Goal: Task Accomplishment & Management: Use online tool/utility

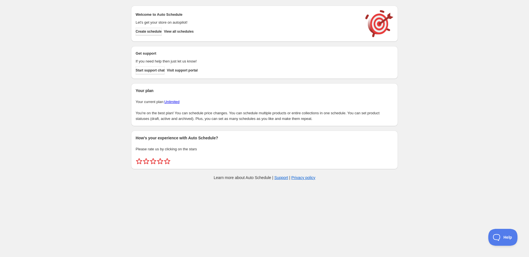
click at [145, 31] on span "Create schedule" at bounding box center [149, 31] width 26 height 4
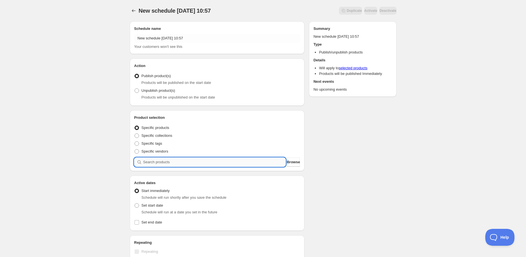
click at [161, 162] on input "search" at bounding box center [214, 161] width 143 height 9
paste input "STK003221"
type input "STK003221"
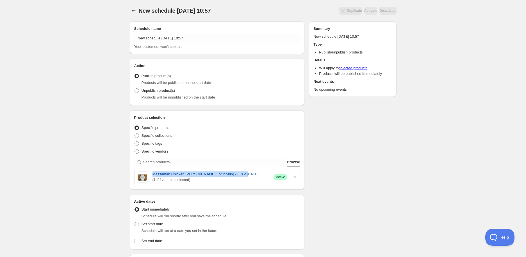
drag, startPoint x: 151, startPoint y: 174, endPoint x: 237, endPoint y: 175, distance: 86.6
click at [237, 175] on div "Massaman Chicken [PERSON_NAME] For 2 500g - (EXP [DATE]) ( 1 of 1 variants sele…" at bounding box center [217, 176] width 161 height 11
copy link "Massaman Chicken [PERSON_NAME] For 2 500g - (EXP [DATE])"
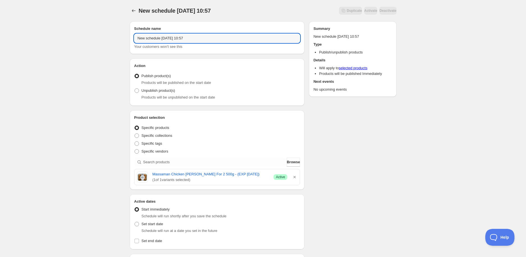
drag, startPoint x: 190, startPoint y: 37, endPoint x: 44, endPoint y: 32, distance: 145.4
click at [44, 32] on div "New schedule [DATE] 10:57. This page is ready New schedule [DATE] 10:57 Duplica…" at bounding box center [263, 223] width 526 height 447
paste input "Massaman Chicken [PERSON_NAME] For 2 500g - (EXP [DATE])"
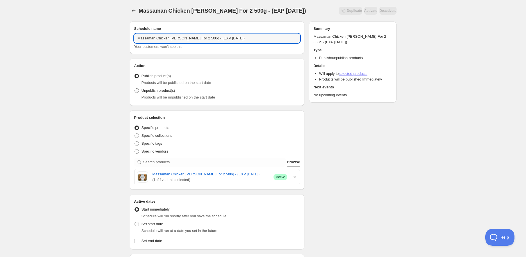
type input "Massaman Chicken [PERSON_NAME] For 2 500g - (EXP [DATE])"
drag, startPoint x: 154, startPoint y: 93, endPoint x: 162, endPoint y: 93, distance: 7.6
click at [154, 92] on span "Unpublish product(s)" at bounding box center [159, 90] width 34 height 4
click at [135, 89] on input "Unpublish product(s)" at bounding box center [135, 88] width 0 height 0
radio input "true"
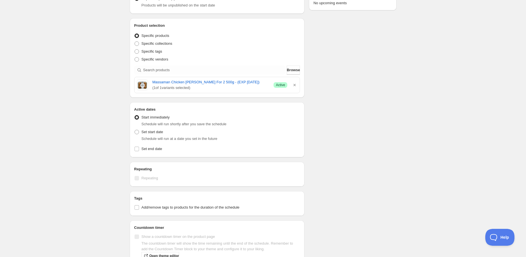
scroll to position [94, 0]
click at [150, 130] on span "Set start date" at bounding box center [153, 130] width 22 height 4
click at [135, 128] on input "Set start date" at bounding box center [135, 128] width 0 height 0
radio input "true"
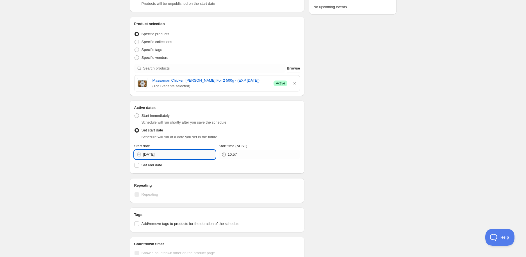
click at [175, 154] on input "[DATE]" at bounding box center [179, 154] width 72 height 9
click at [165, 202] on span "16" at bounding box center [165, 203] width 6 height 4
type input "[DATE]"
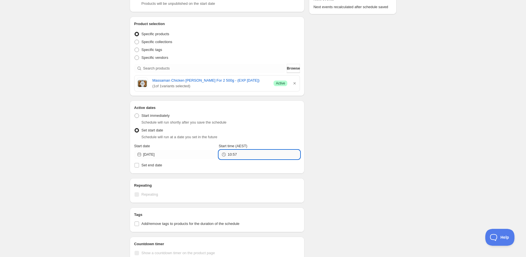
click at [255, 158] on input "10:57" at bounding box center [264, 154] width 72 height 9
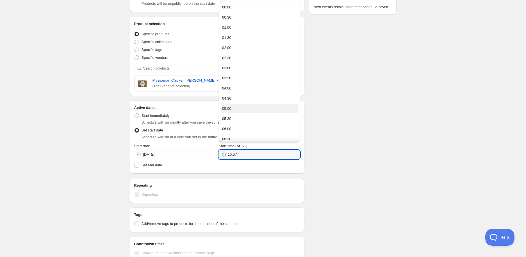
click at [238, 108] on button "05:00" at bounding box center [260, 108] width 78 height 9
type input "05:00"
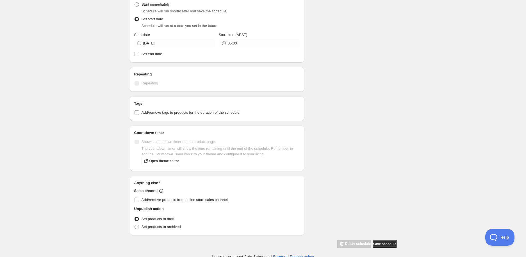
scroll to position [206, 0]
click at [145, 103] on h2 "Tags" at bounding box center [217, 102] width 166 height 6
drag, startPoint x: 146, startPoint y: 111, endPoint x: 148, endPoint y: 116, distance: 5.1
click at [146, 111] on span "Add/remove tags to products for the duration of the schedule" at bounding box center [191, 111] width 98 height 4
click at [139, 111] on input "Add/remove tags to products for the duration of the schedule" at bounding box center [137, 111] width 4 height 4
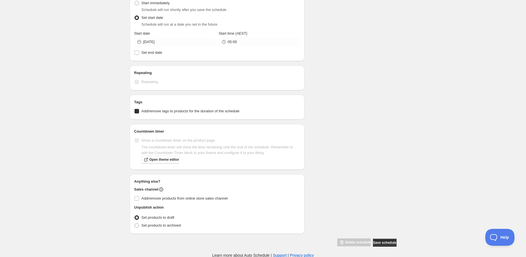
checkbox input "true"
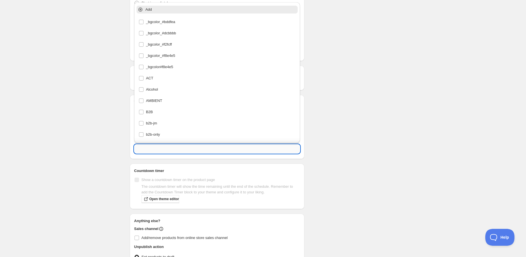
click at [152, 147] on input "text" at bounding box center [217, 148] width 166 height 9
type input "W"
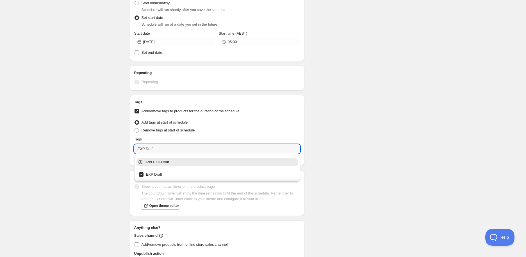
type input "EXP Draft"
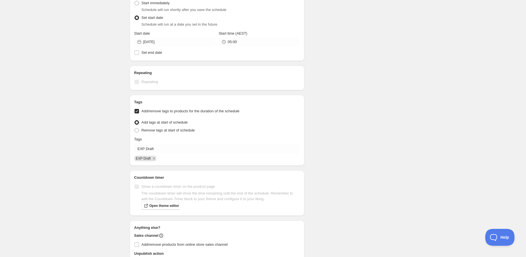
click at [385, 160] on div "Schedule name Massaman Chicken [PERSON_NAME] For 2 500g - (EXP [DATE]) Your cus…" at bounding box center [260, 52] width 271 height 482
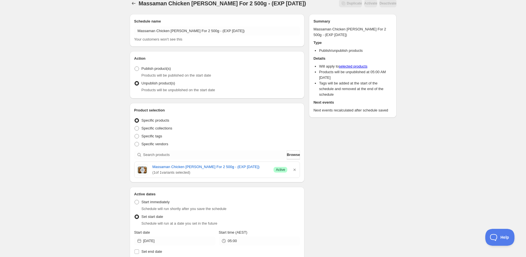
scroll to position [0, 0]
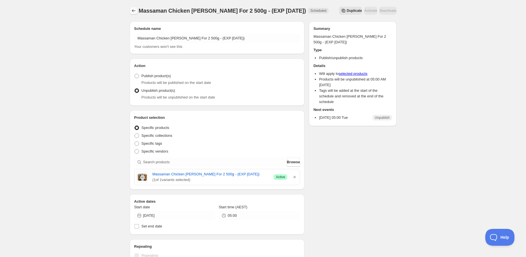
click at [134, 9] on icon "Schedules" at bounding box center [134, 11] width 6 height 6
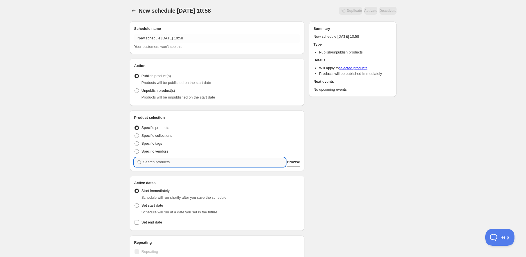
click at [153, 159] on input "search" at bounding box center [214, 161] width 143 height 9
paste input "search"
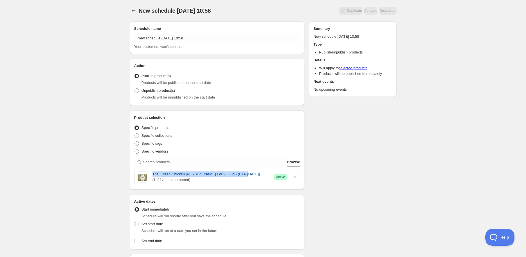
drag, startPoint x: 150, startPoint y: 173, endPoint x: 246, endPoint y: 173, distance: 96.1
click at [246, 173] on div "Thai Green Chicken [PERSON_NAME] For 2 500g - (EXP [DATE]) ( 1 of 1 variants se…" at bounding box center [217, 176] width 161 height 11
copy link "Thai Green Chicken [PERSON_NAME] For 2 500g - (EXP [DATE])"
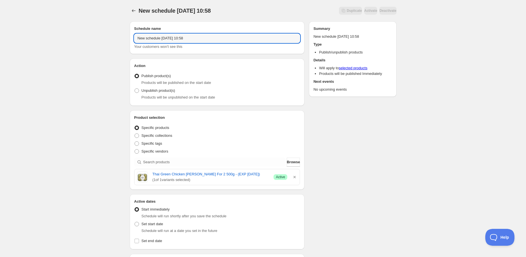
drag, startPoint x: 209, startPoint y: 37, endPoint x: 6, endPoint y: 28, distance: 204.0
click at [6, 28] on div "New schedule [DATE] 10:58. This page is ready New schedule [DATE] 10:58 Duplica…" at bounding box center [263, 223] width 526 height 447
paste input "Thai Green Chicken [PERSON_NAME] For 2 500g - (EXP [DATE])"
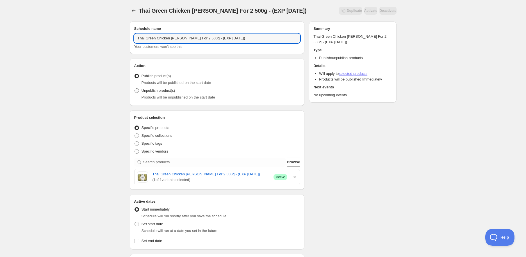
type input "Thai Green Chicken [PERSON_NAME] For 2 500g - (EXP [DATE])"
click at [165, 89] on span "Unpublish product(s)" at bounding box center [159, 90] width 34 height 4
click at [135, 89] on input "Unpublish product(s)" at bounding box center [135, 88] width 0 height 0
radio input "true"
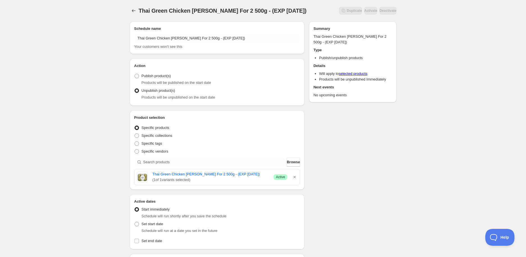
click at [152, 228] on div "Schedule will run at a date you set in the future" at bounding box center [221, 231] width 159 height 6
click at [146, 224] on span "Set start date" at bounding box center [153, 223] width 22 height 4
click at [135, 222] on input "Set start date" at bounding box center [135, 221] width 0 height 0
radio input "true"
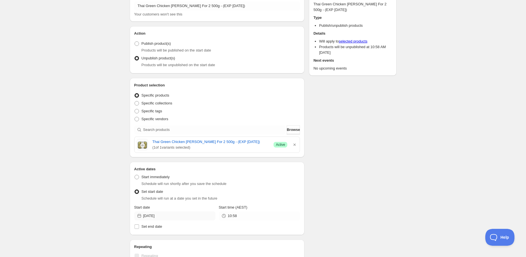
scroll to position [62, 0]
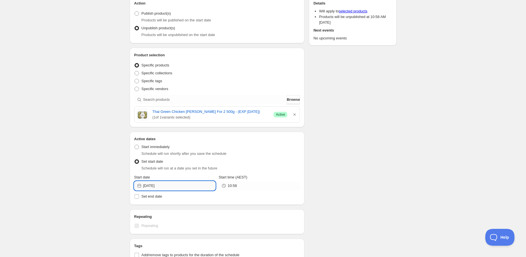
click at [167, 183] on input "[DATE]" at bounding box center [179, 185] width 72 height 9
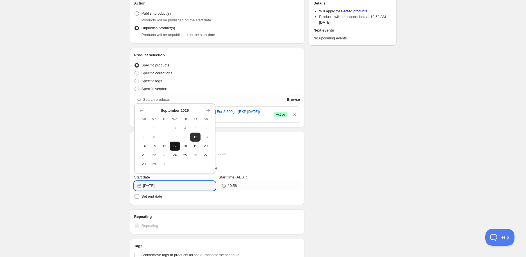
click at [176, 146] on span "17" at bounding box center [175, 146] width 6 height 4
type input "[DATE]"
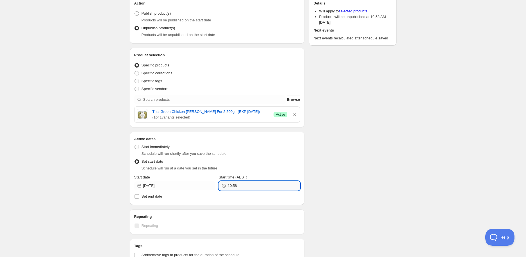
click at [237, 181] on input "10:58" at bounding box center [264, 185] width 72 height 9
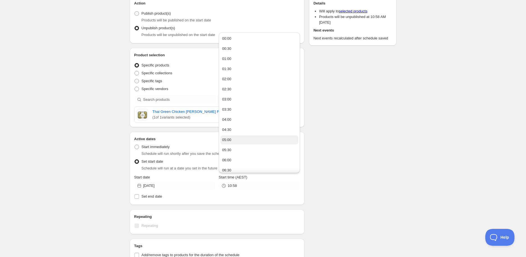
click at [237, 141] on button "05:00" at bounding box center [260, 139] width 78 height 9
type input "05:00"
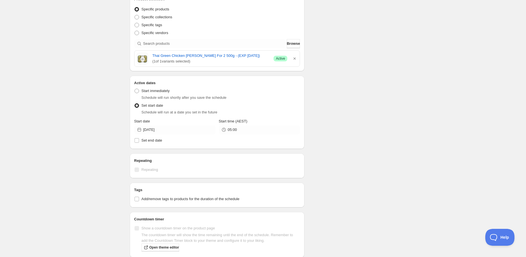
scroll to position [125, 0]
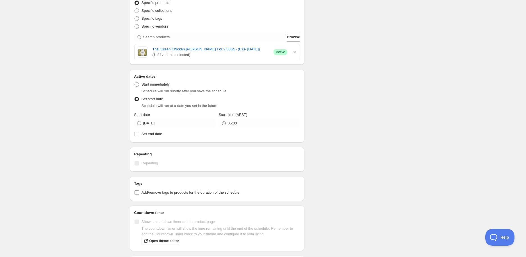
drag, startPoint x: 150, startPoint y: 193, endPoint x: 152, endPoint y: 198, distance: 5.3
click at [150, 193] on span "Add/remove tags to products for the duration of the schedule" at bounding box center [191, 192] width 98 height 4
click at [139, 193] on input "Add/remove tags to products for the duration of the schedule" at bounding box center [137, 192] width 4 height 4
checkbox input "true"
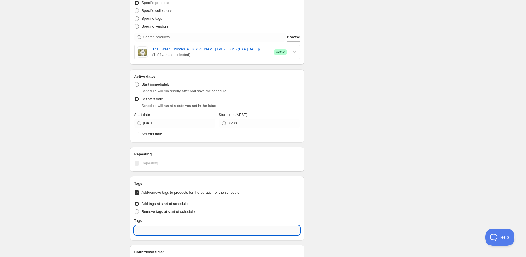
click at [154, 228] on input "text" at bounding box center [217, 229] width 166 height 9
click at [167, 202] on div "EXP Draft" at bounding box center [217, 205] width 157 height 8
type input "EXP Draft"
checkbox input "true"
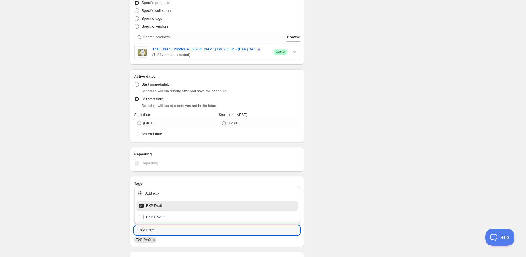
type input "EXP Draft"
click at [334, 199] on div "Schedule name Thai Green Chicken [PERSON_NAME] For 2 500g - (EXP [DATE]) Your c…" at bounding box center [260, 133] width 271 height 482
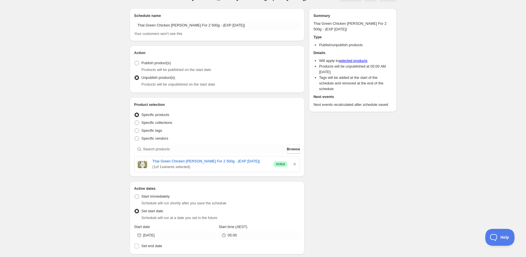
scroll to position [0, 0]
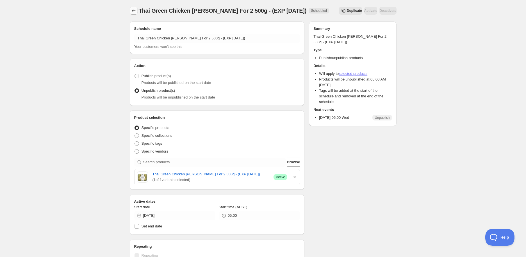
click at [131, 13] on icon "Schedules" at bounding box center [134, 11] width 6 height 6
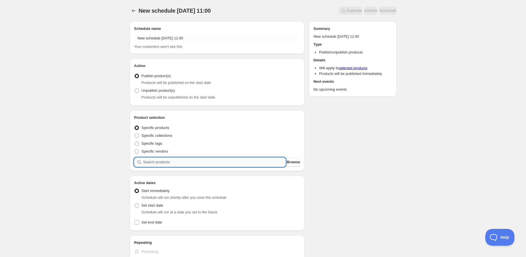
click at [147, 161] on input "search" at bounding box center [214, 161] width 143 height 9
paste input "search"
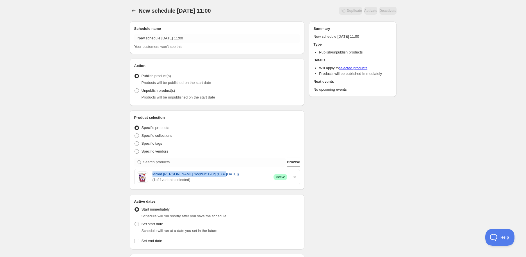
drag, startPoint x: 152, startPoint y: 174, endPoint x: 217, endPoint y: 173, distance: 64.9
click at [217, 173] on div "Mixed [PERSON_NAME] Yoghurt 190g (EXP [DATE]) ( 1 of 1 variants selected) Succe…" at bounding box center [217, 176] width 161 height 11
copy link "Mixed [PERSON_NAME] Yoghurt 190g (EXP [DATE]"
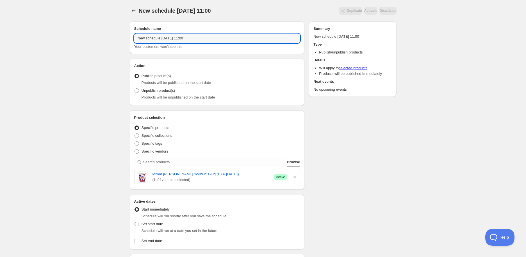
drag, startPoint x: 160, startPoint y: 33, endPoint x: 28, endPoint y: 32, distance: 132.1
click at [28, 32] on div "New schedule [DATE] 11:00. This page is ready New schedule [DATE] 11:00 Duplica…" at bounding box center [263, 223] width 526 height 447
paste input "Mixed [PERSON_NAME] Yoghurt 190g (EXP [DATE]"
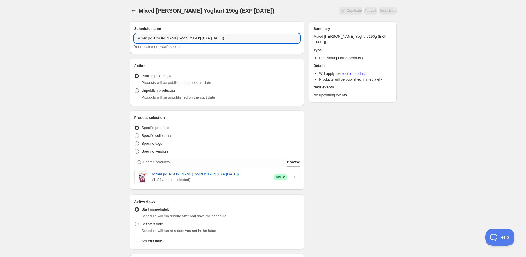
type input "Mixed [PERSON_NAME] Yoghurt 190g (EXP [DATE])"
click at [150, 90] on span "Unpublish product(s)" at bounding box center [159, 90] width 34 height 4
click at [135, 89] on input "Unpublish product(s)" at bounding box center [135, 88] width 0 height 0
radio input "true"
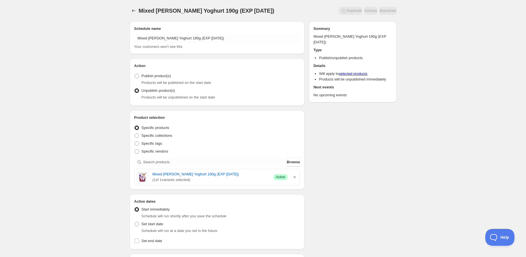
click at [147, 228] on span "Schedule will run at a date you set in the future" at bounding box center [180, 230] width 76 height 4
click at [144, 220] on label "Set start date" at bounding box center [148, 224] width 29 height 8
click at [135, 221] on input "Set start date" at bounding box center [135, 221] width 0 height 0
radio input "true"
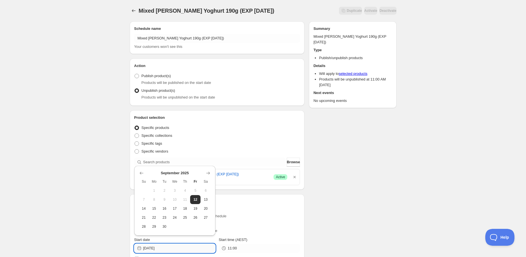
drag, startPoint x: 177, startPoint y: 250, endPoint x: 187, endPoint y: 247, distance: 10.8
click at [176, 249] on input "[DATE]" at bounding box center [179, 247] width 72 height 9
click at [179, 211] on button "17" at bounding box center [175, 208] width 10 height 9
type input "[DATE]"
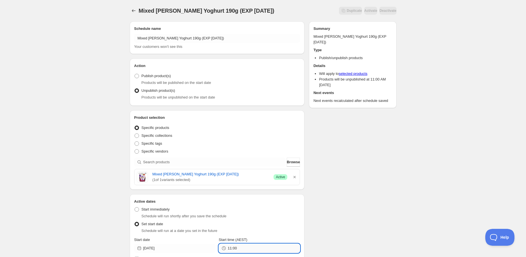
click at [259, 248] on input "11:00" at bounding box center [264, 247] width 72 height 9
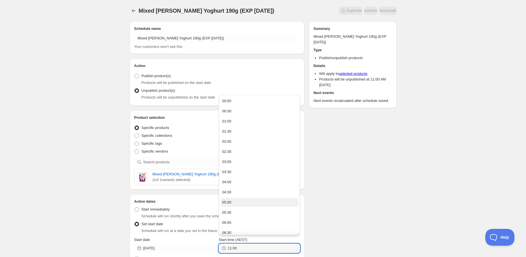
click at [233, 203] on button "05:00" at bounding box center [260, 202] width 78 height 9
type input "05:00"
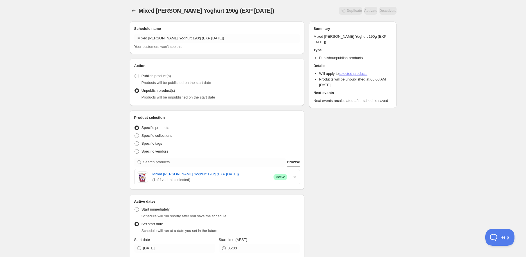
click at [334, 192] on div "Schedule name Mixed [PERSON_NAME] 190g (EXP [DATE]) Your customers won't see th…" at bounding box center [260, 235] width 271 height 436
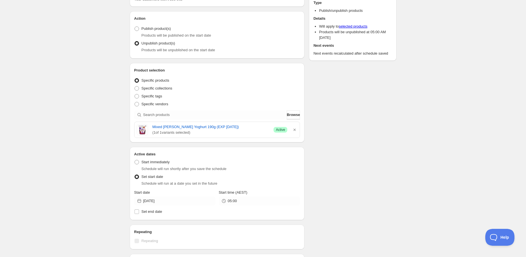
scroll to position [94, 0]
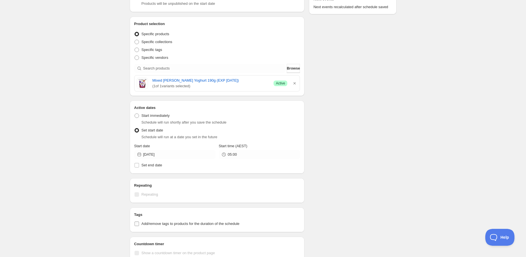
click at [144, 222] on span "Add/remove tags to products for the duration of the schedule" at bounding box center [191, 223] width 98 height 4
click at [139, 222] on input "Add/remove tags to products for the duration of the schedule" at bounding box center [137, 223] width 4 height 4
checkbox input "true"
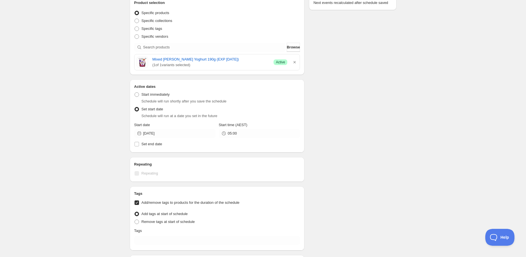
scroll to position [125, 0]
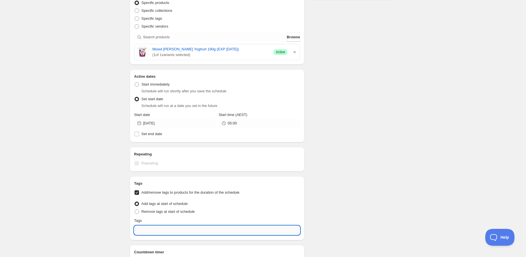
click at [159, 226] on input "text" at bounding box center [217, 229] width 166 height 9
type input "e"
click at [170, 204] on div "EXP Draft" at bounding box center [217, 205] width 157 height 8
type input "EXP Draft"
checkbox input "true"
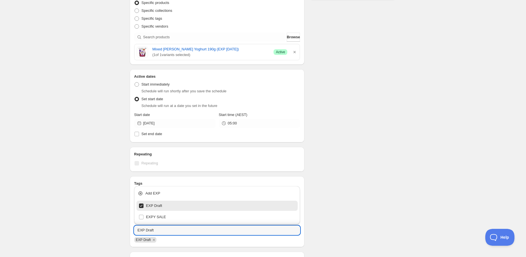
type input "EXP Draft"
click at [387, 178] on div "Schedule name Mixed [PERSON_NAME] 190g (EXP [DATE]) Your customers won't see th…" at bounding box center [260, 133] width 271 height 482
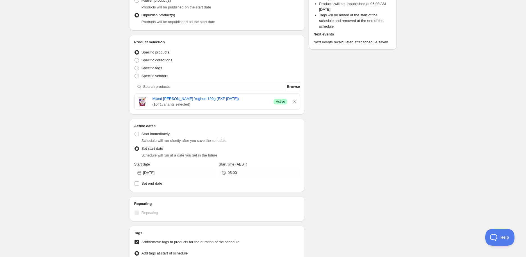
scroll to position [0, 0]
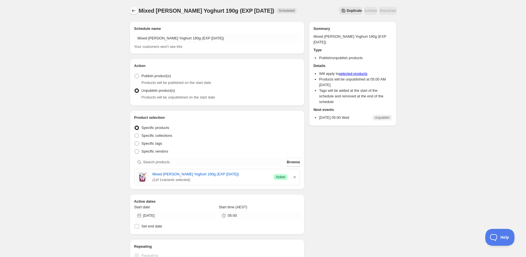
click at [133, 11] on icon "Schedules" at bounding box center [134, 11] width 6 height 6
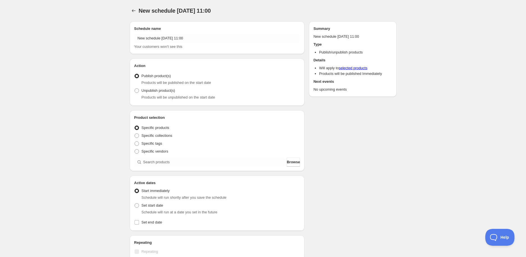
radio input "true"
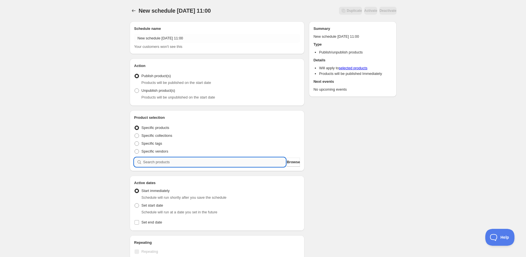
click at [177, 162] on input "search" at bounding box center [214, 161] width 143 height 9
paste input "search"
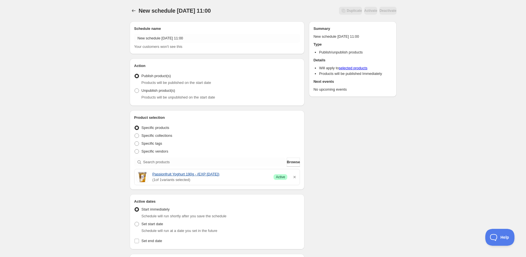
drag, startPoint x: 151, startPoint y: 174, endPoint x: 223, endPoint y: 175, distance: 72.2
click at [223, 175] on div "Passionfruit Yoghurt 190g - (EXP [DATE]) ( 1 of 1 variants selected) Success Ac…" at bounding box center [217, 176] width 161 height 11
copy link "Passionfruit Yoghurt 190g - (EXP [DATE])"
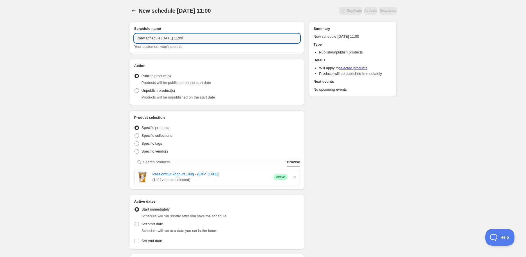
paste input "Passionfruit Yoghurt 190g - (EXP [DATE])"
drag, startPoint x: 220, startPoint y: 40, endPoint x: 108, endPoint y: 37, distance: 112.2
click at [108, 37] on div "New schedule [DATE] 11:00. This page is ready New schedule [DATE] 11:00 Duplica…" at bounding box center [263, 223] width 526 height 447
type input "Passionfruit Yoghurt 190g - (EXP [DATE])"
click at [145, 95] on span "Products will be unpublished on the start date" at bounding box center [179, 97] width 74 height 4
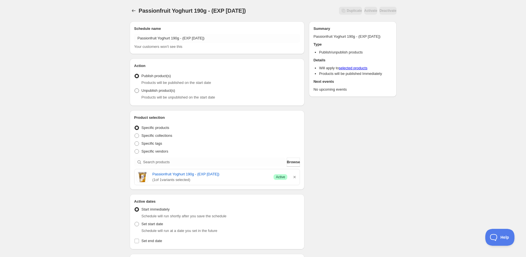
click at [142, 89] on span "Unpublish product(s)" at bounding box center [159, 90] width 34 height 4
click at [135, 89] on input "Unpublish product(s)" at bounding box center [135, 88] width 0 height 0
radio input "true"
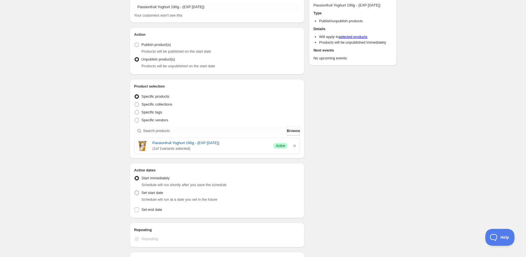
click at [148, 194] on span "Set start date" at bounding box center [153, 192] width 22 height 4
click at [135, 191] on input "Set start date" at bounding box center [135, 190] width 0 height 0
radio input "true"
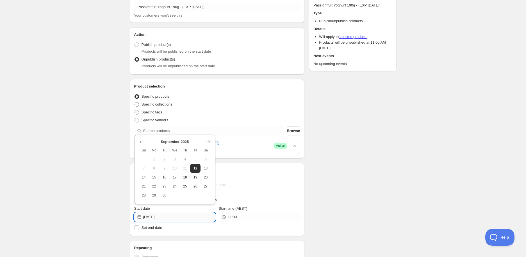
click at [179, 215] on input "[DATE]" at bounding box center [179, 216] width 72 height 9
click at [178, 178] on button "17" at bounding box center [175, 177] width 10 height 9
type input "[DATE]"
click at [189, 215] on input "[DATE]" at bounding box center [179, 216] width 72 height 9
click at [242, 219] on input "11:00" at bounding box center [264, 216] width 72 height 9
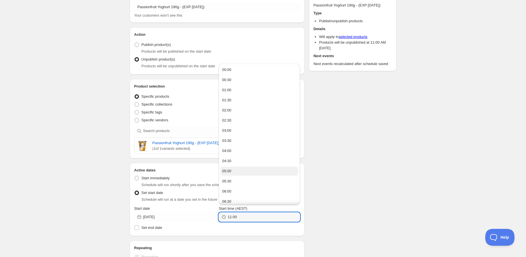
click at [237, 171] on button "05:00" at bounding box center [260, 170] width 78 height 9
type input "05:00"
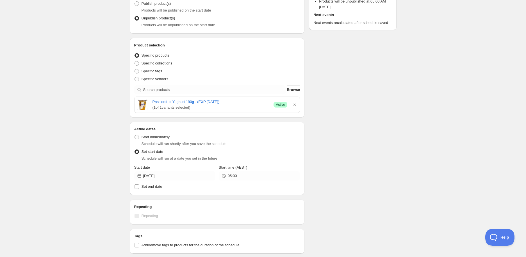
scroll to position [125, 0]
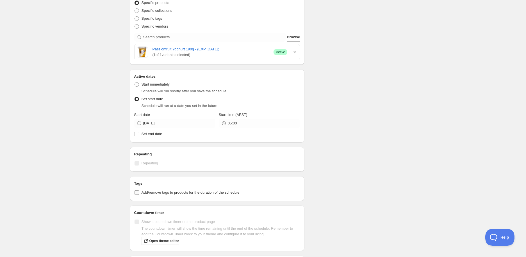
click at [156, 191] on span "Add/remove tags to products for the duration of the schedule" at bounding box center [191, 192] width 98 height 4
click at [139, 191] on input "Add/remove tags to products for the duration of the schedule" at bounding box center [137, 192] width 4 height 4
checkbox input "true"
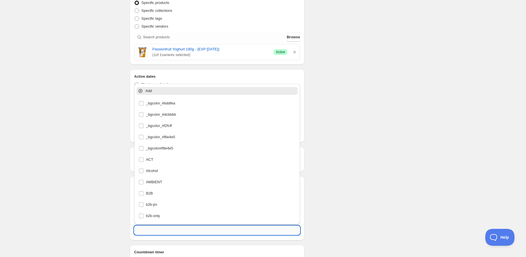
click at [159, 230] on input "text" at bounding box center [217, 229] width 166 height 9
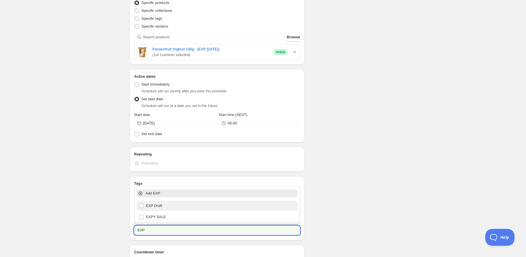
click at [176, 204] on div "EXP Draft" at bounding box center [217, 205] width 157 height 8
type input "EXP Draft"
checkbox input "true"
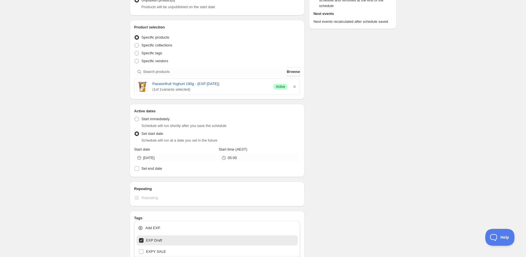
scroll to position [0, 0]
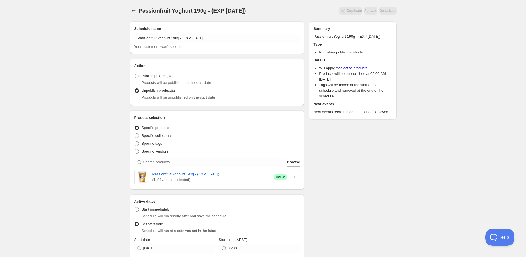
type input "EXP Draft"
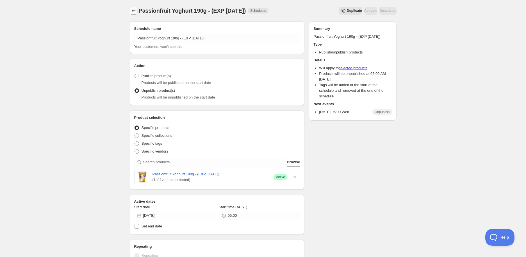
click at [136, 11] on icon "Schedules" at bounding box center [134, 11] width 6 height 6
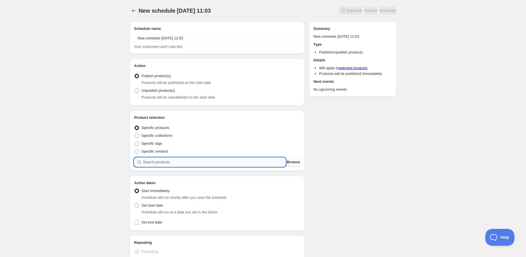
click at [164, 163] on input "search" at bounding box center [214, 161] width 143 height 9
paste input "search"
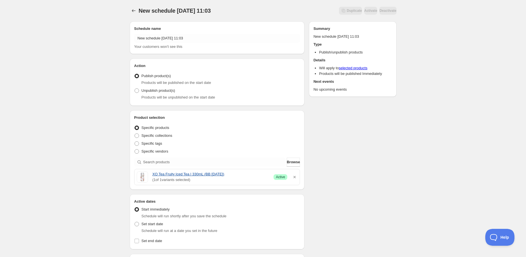
drag, startPoint x: 152, startPoint y: 173, endPoint x: 234, endPoint y: 173, distance: 82.1
click at [234, 173] on div "XO Tea Fruity Iced Tea | 330mL (BB [DATE]) ( 1 of 1 variants selected) Success …" at bounding box center [217, 176] width 161 height 11
copy link "XO Tea Fruity Iced Tea | 330mL (BB [DATE])"
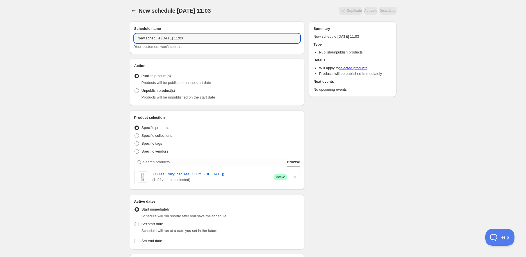
drag, startPoint x: 199, startPoint y: 42, endPoint x: 65, endPoint y: 36, distance: 133.9
click at [65, 36] on div "New schedule [DATE] 11:03. This page is ready New schedule [DATE] 11:03 Duplica…" at bounding box center [263, 223] width 526 height 447
paste input "XO Tea Fruity Iced Tea | 330mL (BB [DATE])"
type input "XO Tea Fruity Iced Tea | 330mL (BB [DATE])"
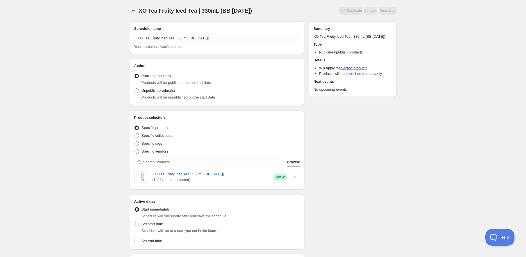
click at [161, 95] on span "Products will be unpublished on the start date" at bounding box center [179, 97] width 74 height 4
click at [158, 88] on span "Unpublish product(s)" at bounding box center [159, 91] width 34 height 6
click at [135, 88] on input "Unpublish product(s)" at bounding box center [135, 88] width 0 height 0
radio input "true"
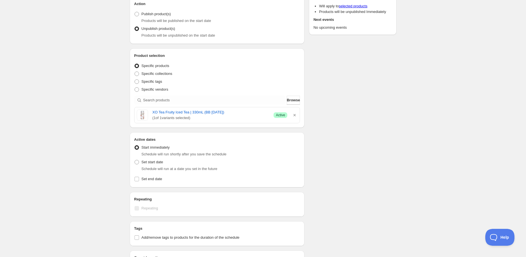
scroll to position [62, 0]
click at [149, 165] on div "Schedule will run at a date you set in the future" at bounding box center [221, 168] width 159 height 6
click at [148, 166] on span "Schedule will run at a date you set in the future" at bounding box center [180, 168] width 76 height 4
click at [150, 160] on span "Set start date" at bounding box center [153, 161] width 22 height 4
click at [135, 159] on input "Set start date" at bounding box center [135, 159] width 0 height 0
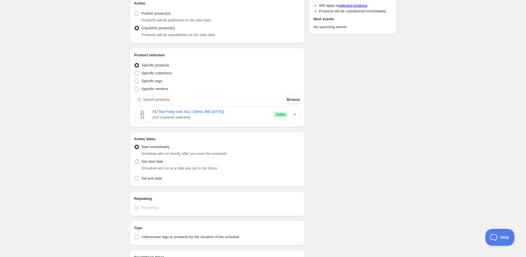
radio input "true"
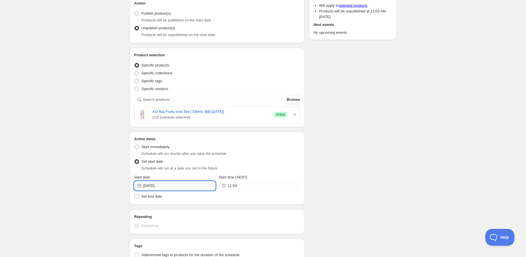
click at [172, 186] on input "[DATE]" at bounding box center [179, 185] width 72 height 9
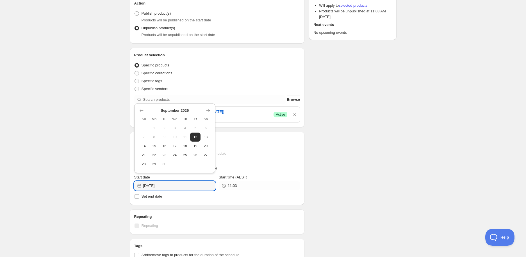
click at [397, 155] on div "XO Tea Fruity Iced Tea | 330mL (BB [DATE]). This page is ready XO Tea Fruity Ic…" at bounding box center [263, 164] width 280 height 452
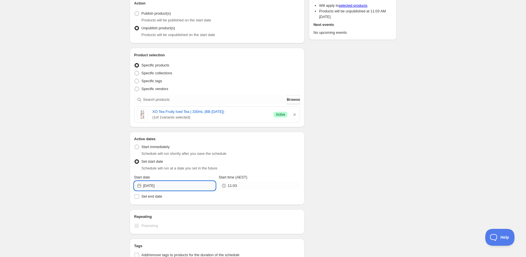
click at [203, 184] on input "[DATE]" at bounding box center [179, 185] width 72 height 9
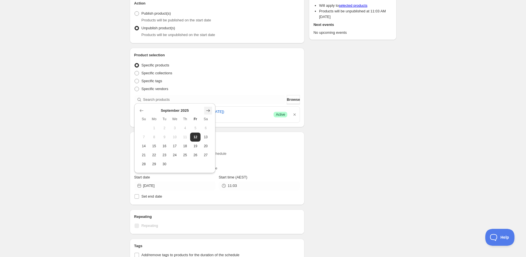
click at [207, 108] on icon "Show next month, October 2025" at bounding box center [208, 111] width 6 height 6
click at [165, 153] on span "21" at bounding box center [165, 155] width 6 height 4
type input "[DATE]"
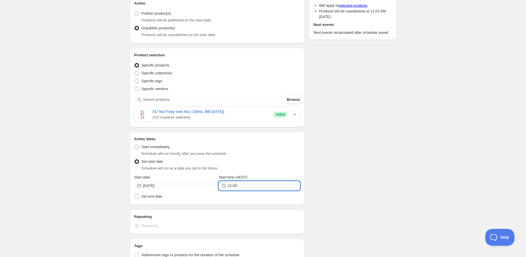
click at [239, 182] on input "11:03" at bounding box center [264, 185] width 72 height 9
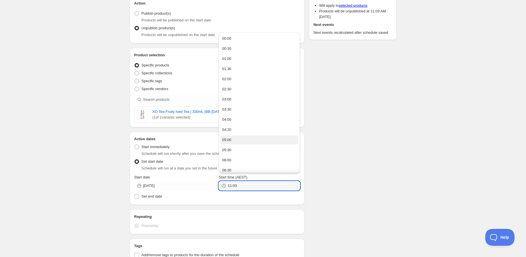
click at [249, 141] on button "05:00" at bounding box center [260, 139] width 78 height 9
type input "05:00"
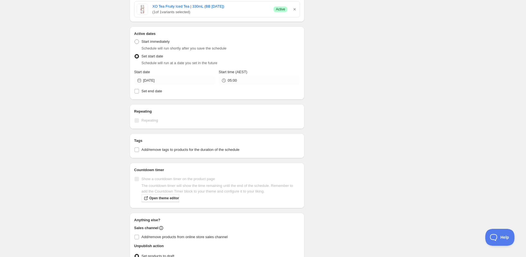
scroll to position [206, 0]
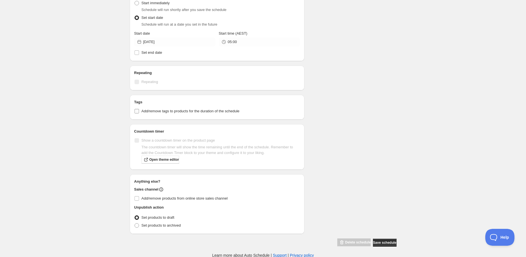
click at [169, 109] on span "Add/remove tags to products for the duration of the schedule" at bounding box center [191, 111] width 98 height 4
click at [139, 109] on input "Add/remove tags to products for the duration of the schedule" at bounding box center [137, 111] width 4 height 4
checkbox input "true"
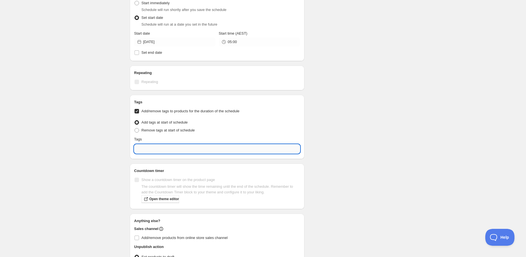
click at [158, 151] on input "text" at bounding box center [217, 148] width 166 height 9
click at [183, 175] on div "EXP Draft" at bounding box center [217, 174] width 157 height 8
type input "EXP Draft"
checkbox input "true"
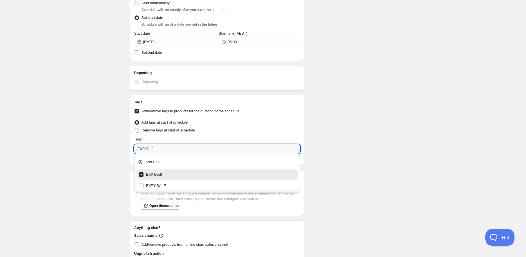
type input "EXP Draft"
click at [321, 153] on div "Schedule name XO Tea Fruity Iced Tea | 330mL (BB [DATE]) Your customers won't s…" at bounding box center [260, 52] width 271 height 482
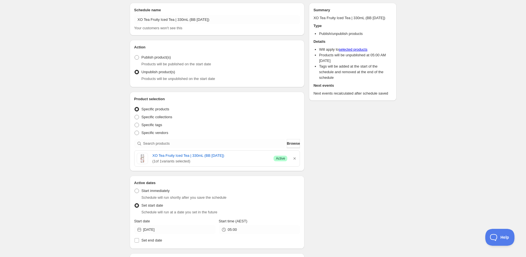
scroll to position [0, 0]
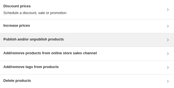
click at [44, 40] on h3 "Publish and/or unpublish products" at bounding box center [33, 40] width 60 height 6
click at [103, 38] on div "Publish and/or unpublish products" at bounding box center [86, 40] width 167 height 7
click at [61, 40] on h3 "Publish and/or unpublish products" at bounding box center [33, 40] width 60 height 6
click at [95, 38] on div "Publish and/or unpublish products" at bounding box center [86, 40] width 167 height 7
click at [53, 42] on div "Publish and/or unpublish products" at bounding box center [33, 40] width 60 height 7
